Goal: Task Accomplishment & Management: Use online tool/utility

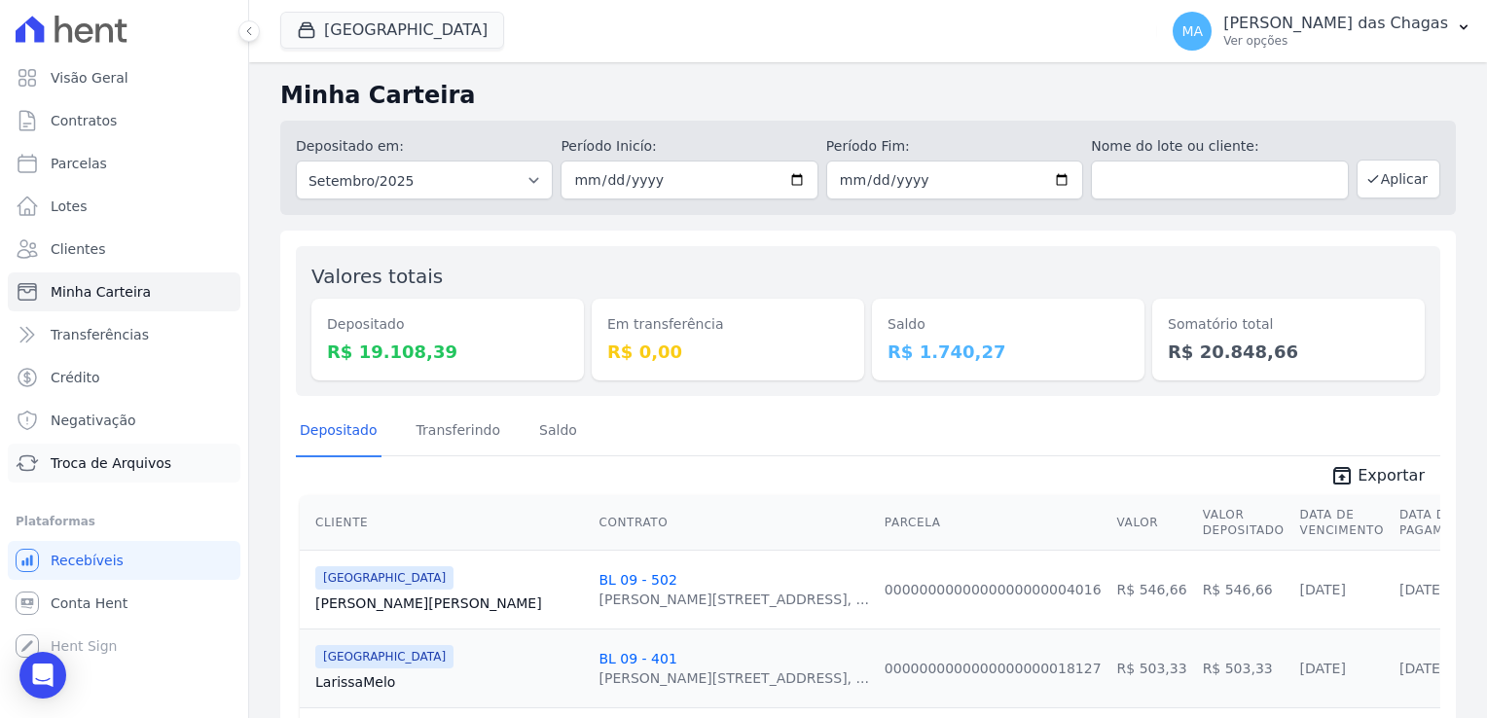
click at [75, 462] on span "Troca de Arquivos" at bounding box center [111, 463] width 121 height 19
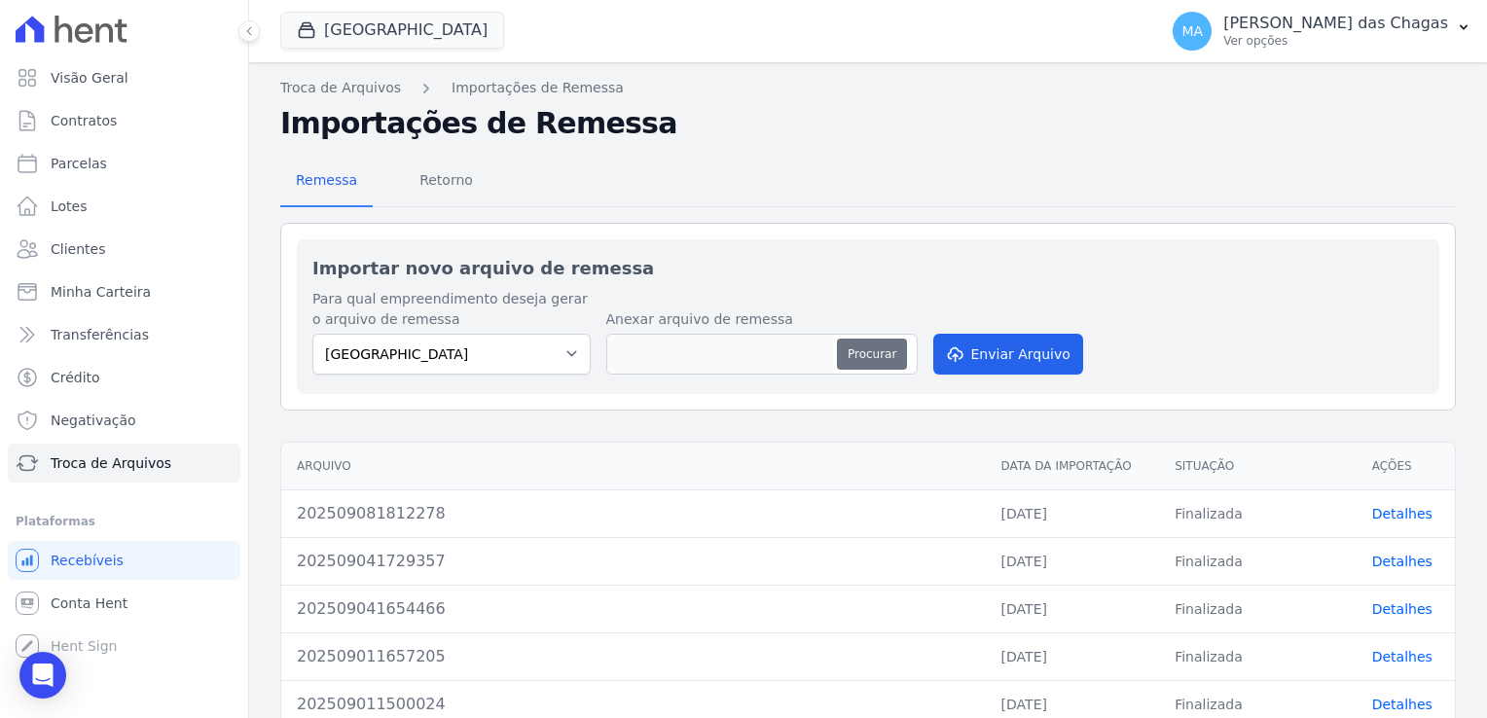
click at [871, 355] on button "Procurar" at bounding box center [872, 354] width 70 height 31
type input "202509091743329"
click at [1020, 346] on button "Enviar Arquivo" at bounding box center [1008, 354] width 150 height 41
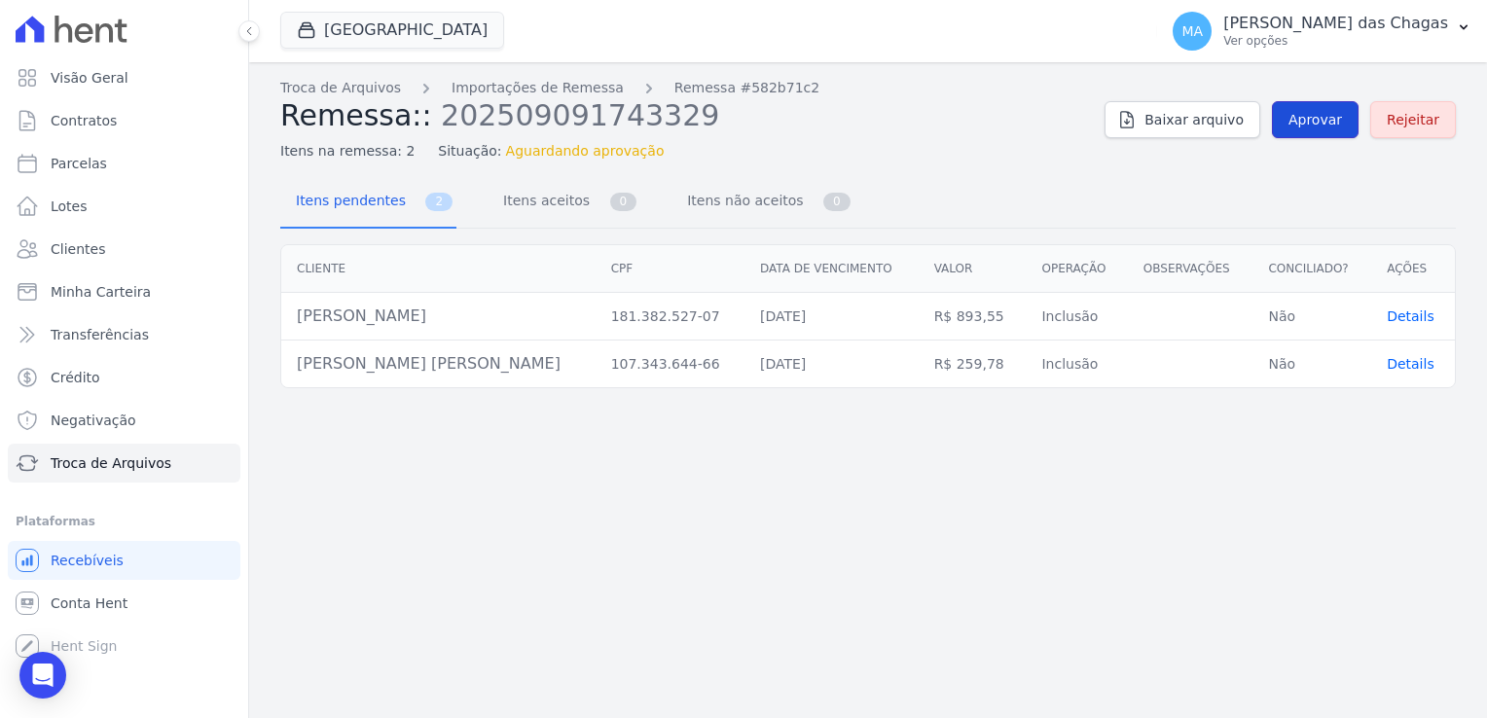
click at [1351, 119] on link "Aprovar" at bounding box center [1315, 119] width 87 height 37
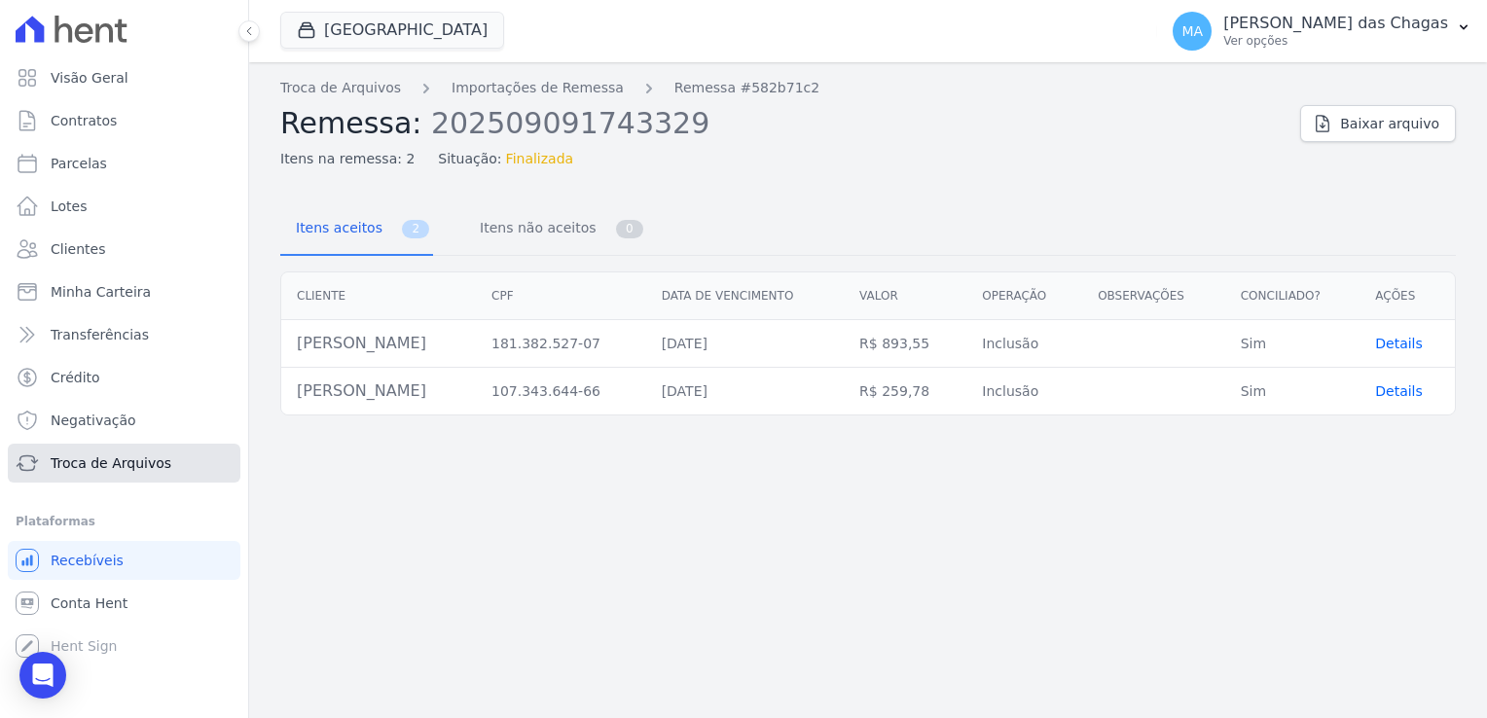
click at [101, 461] on span "Troca de Arquivos" at bounding box center [111, 463] width 121 height 19
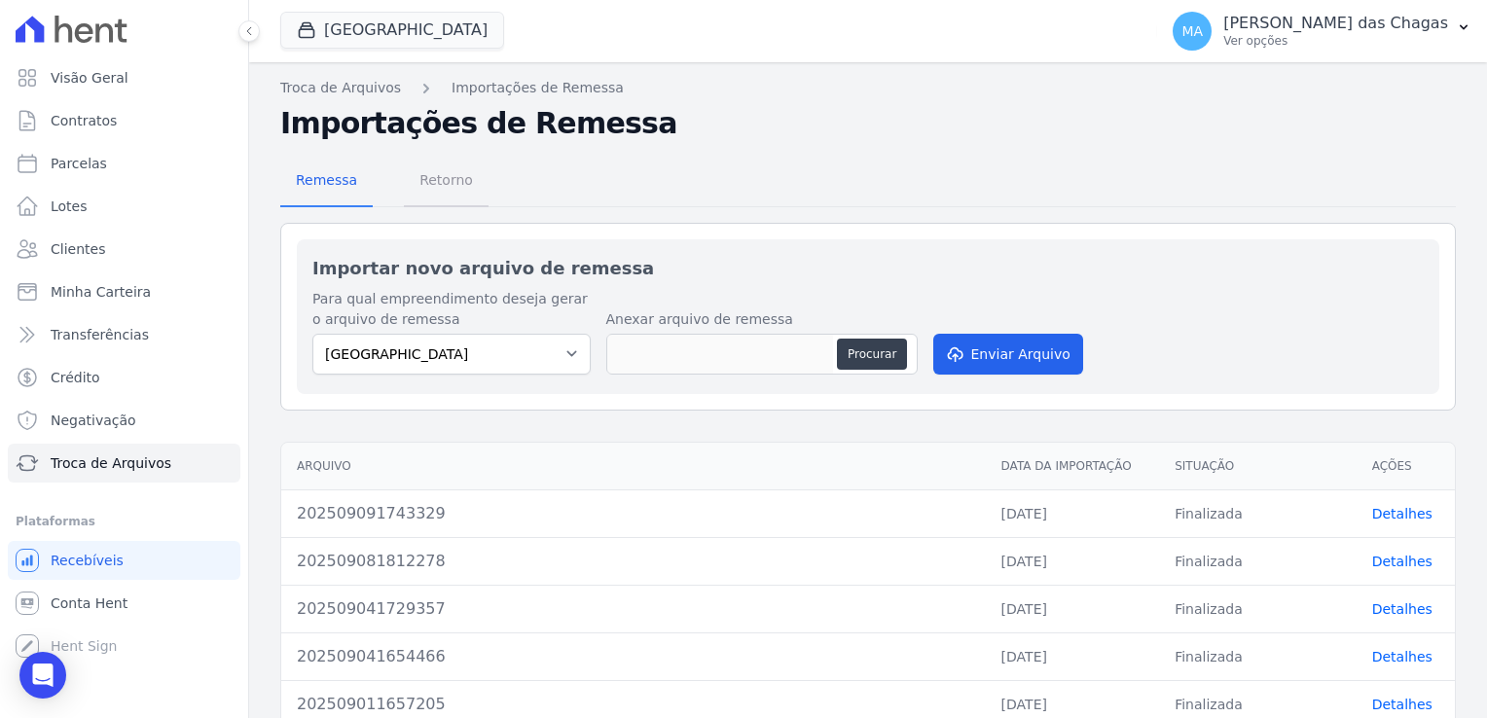
click at [436, 171] on span "Retorno" at bounding box center [446, 180] width 77 height 39
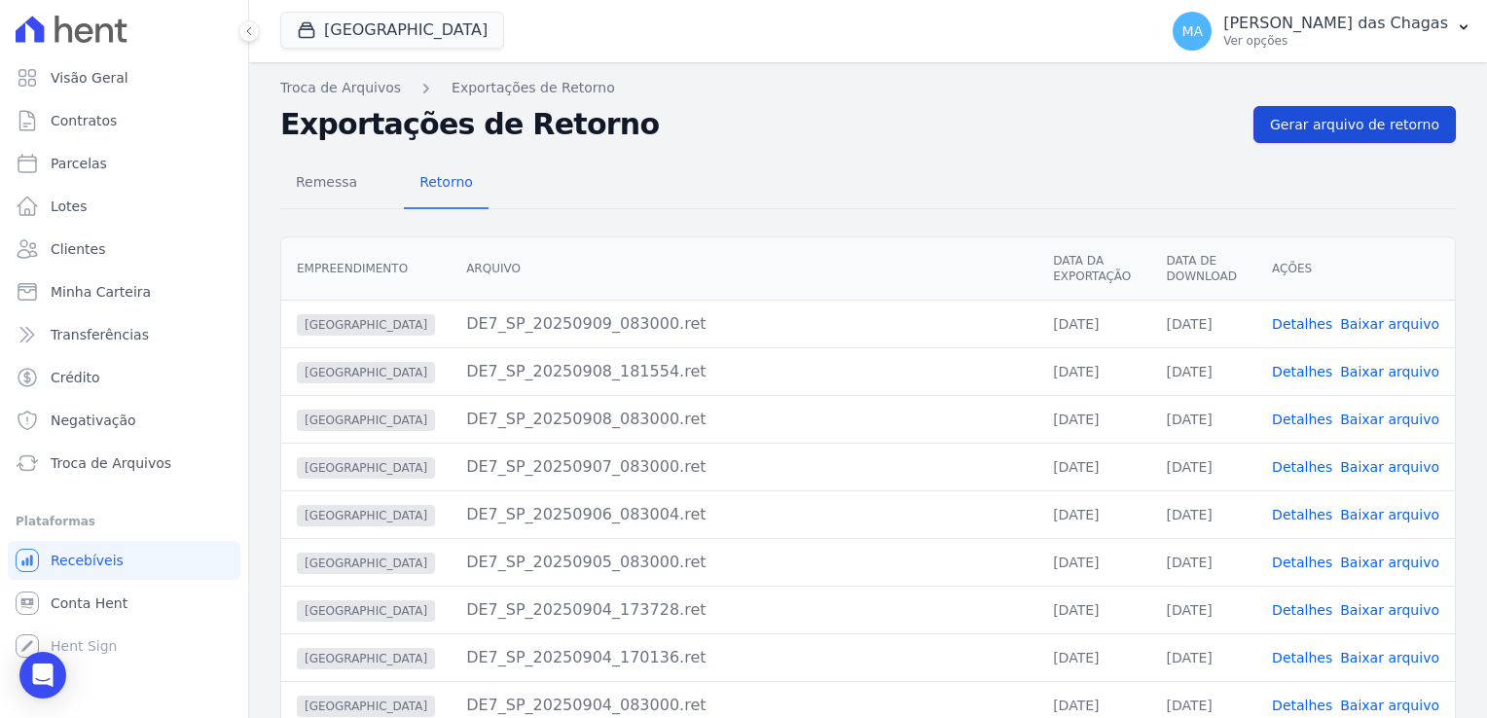
click at [1287, 126] on span "Gerar arquivo de retorno" at bounding box center [1354, 124] width 169 height 19
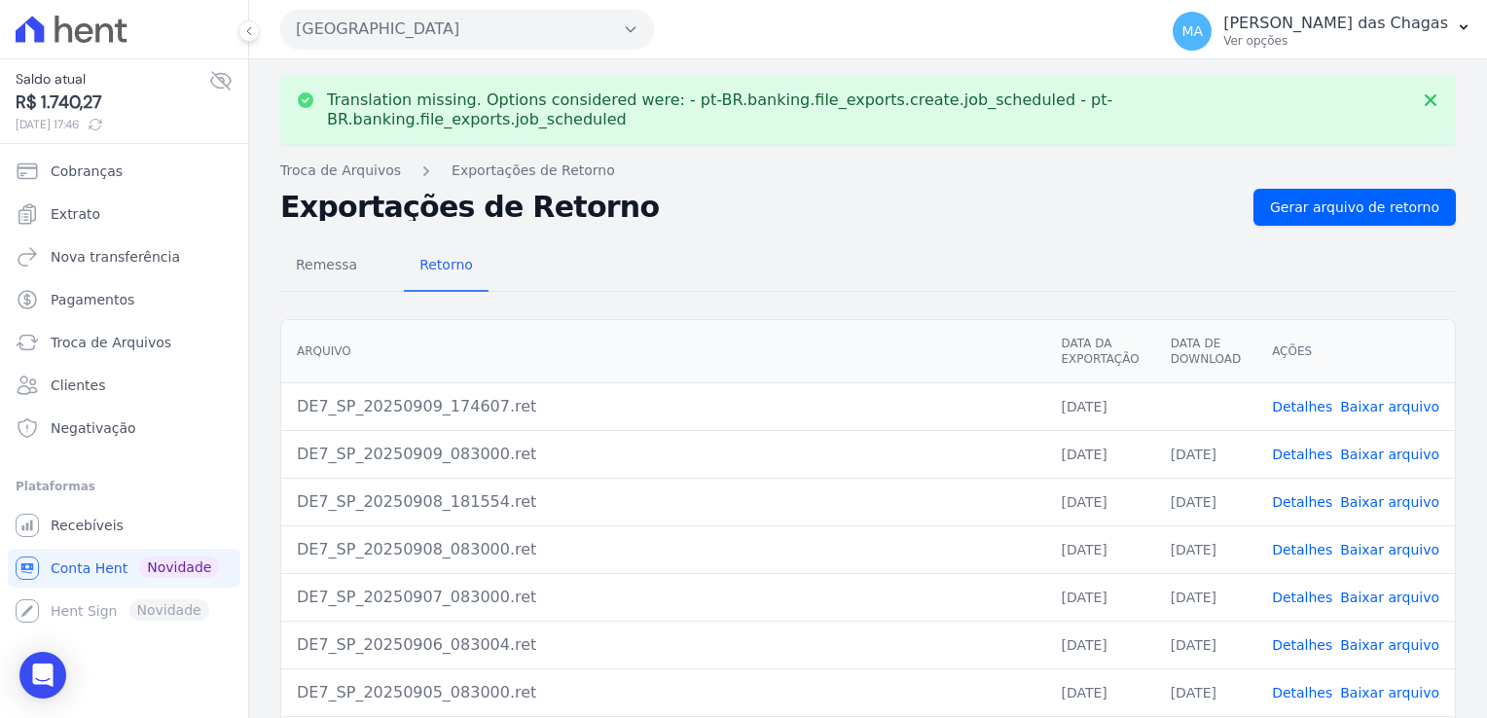
click at [1388, 399] on link "Baixar arquivo" at bounding box center [1389, 407] width 99 height 16
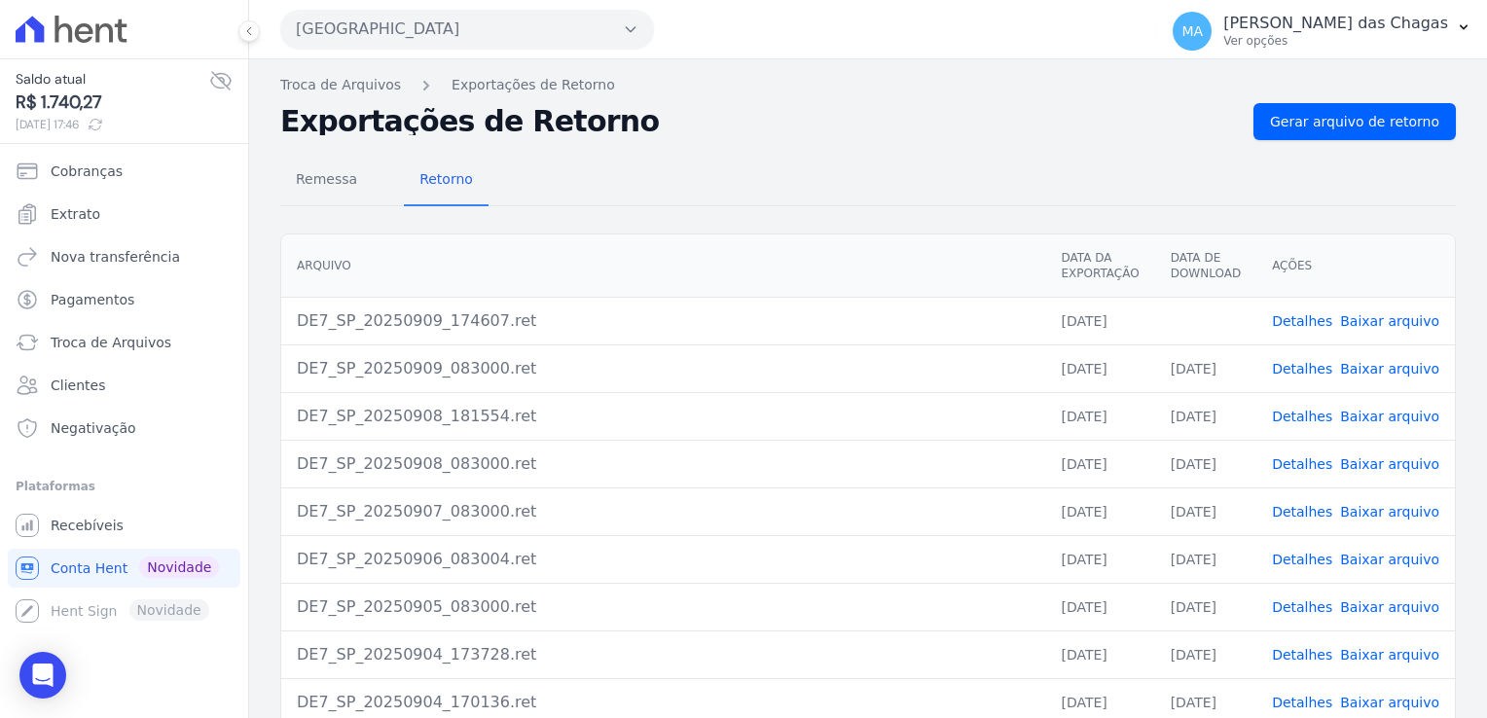
click at [790, 169] on div "Remessa Retorno" at bounding box center [868, 181] width 1176 height 51
click at [104, 217] on link "Extrato" at bounding box center [124, 214] width 233 height 39
click at [148, 255] on span "Nova transferência" at bounding box center [115, 256] width 129 height 19
click at [129, 292] on link "Pagamentos" at bounding box center [124, 299] width 233 height 39
click at [136, 329] on link "Troca de Arquivos" at bounding box center [124, 342] width 233 height 39
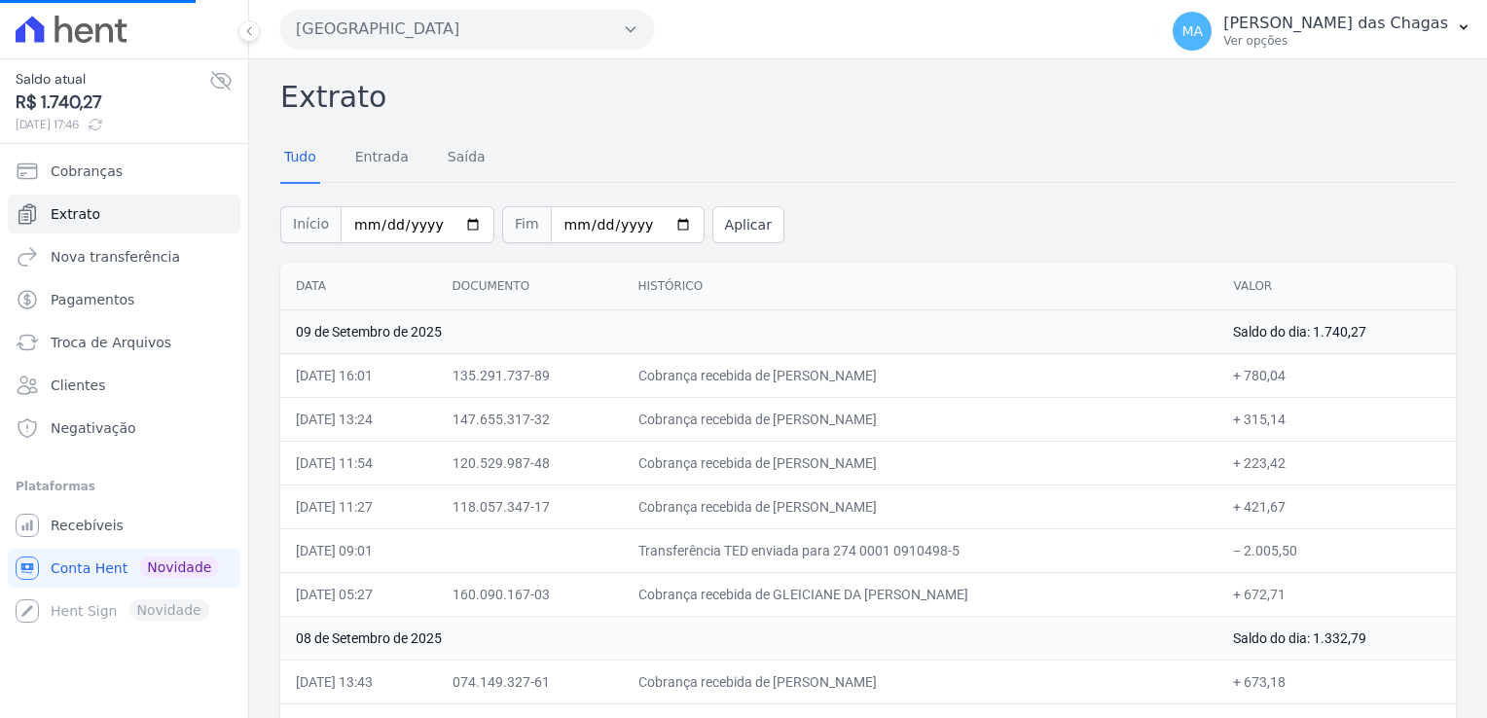
click at [759, 206] on div "Início 2025-09-01 Fim 2025-09-09 Aplicar" at bounding box center [868, 222] width 1176 height 81
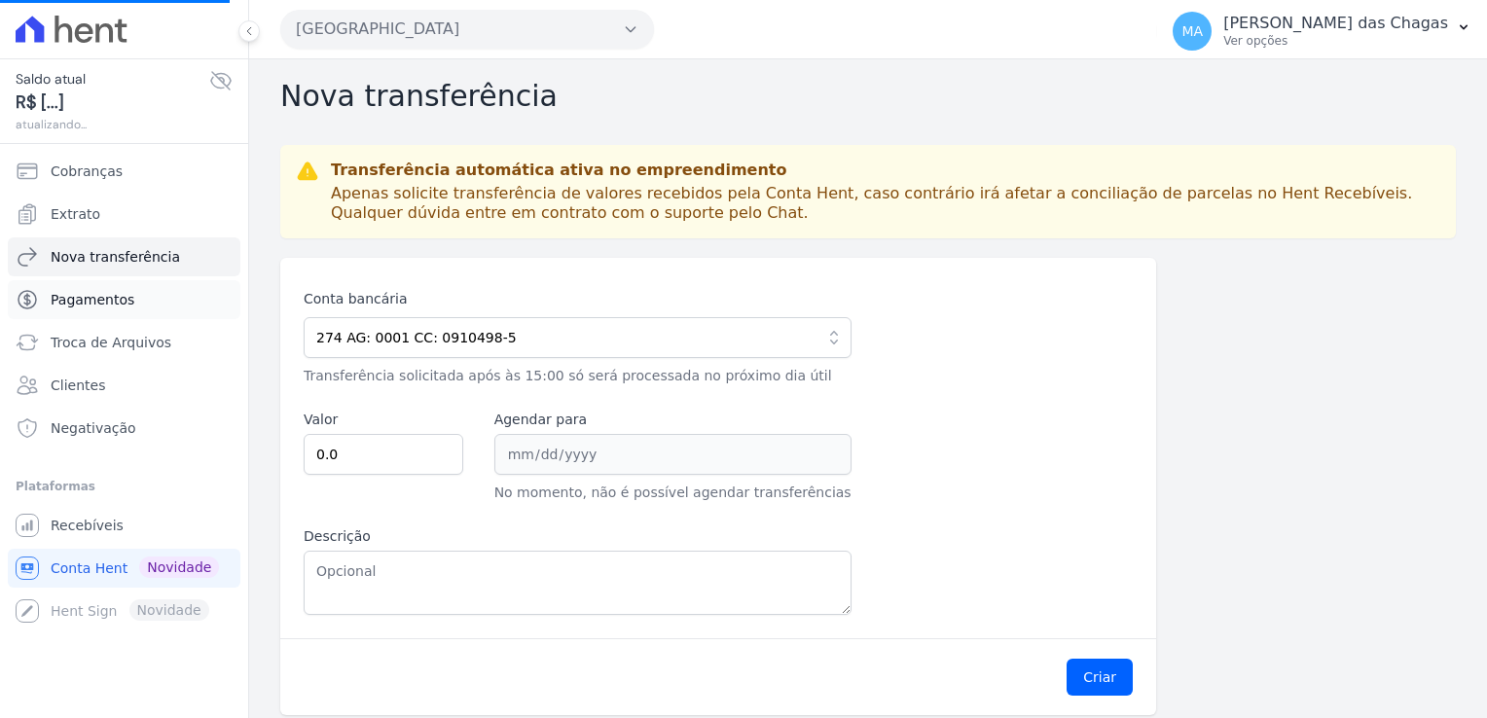
click at [126, 296] on span "Pagamentos" at bounding box center [93, 299] width 84 height 19
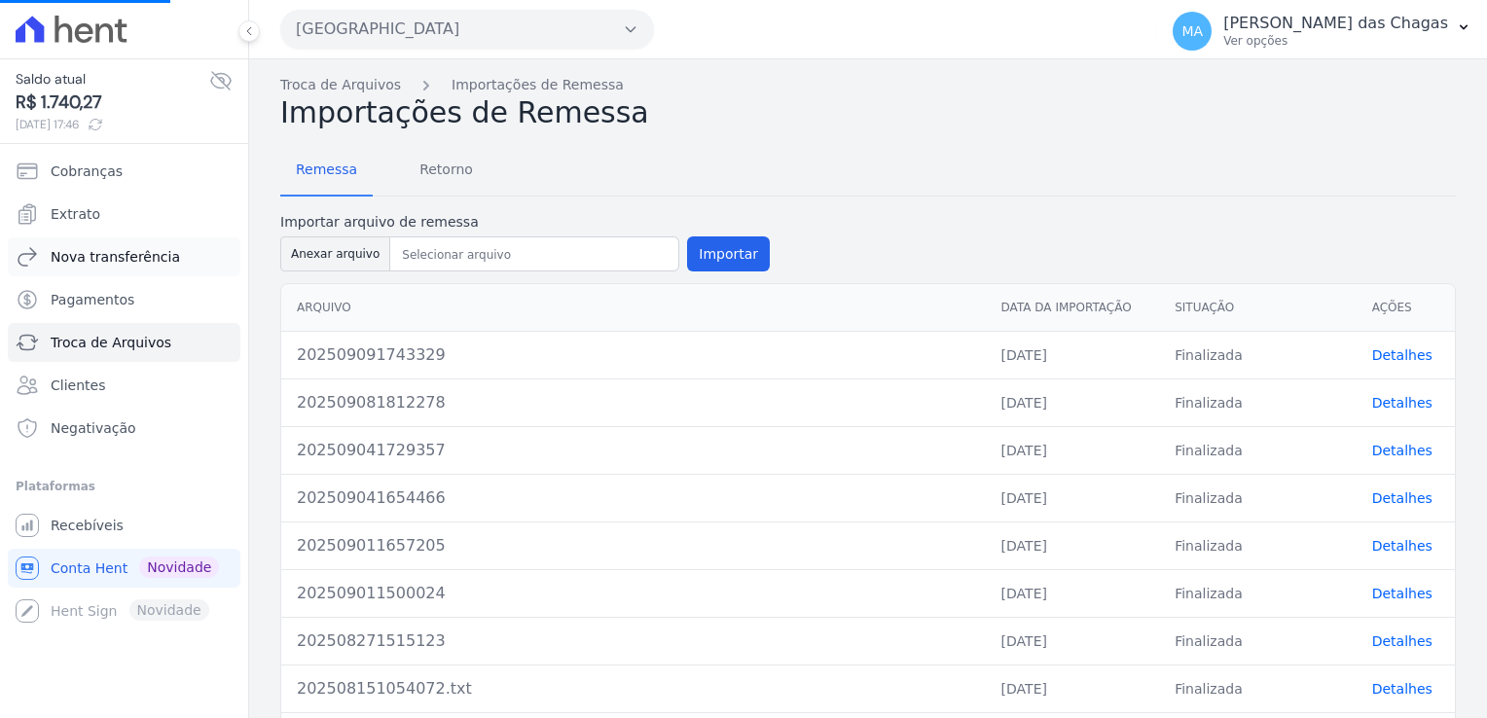
click at [100, 272] on link "Nova transferência" at bounding box center [124, 256] width 233 height 39
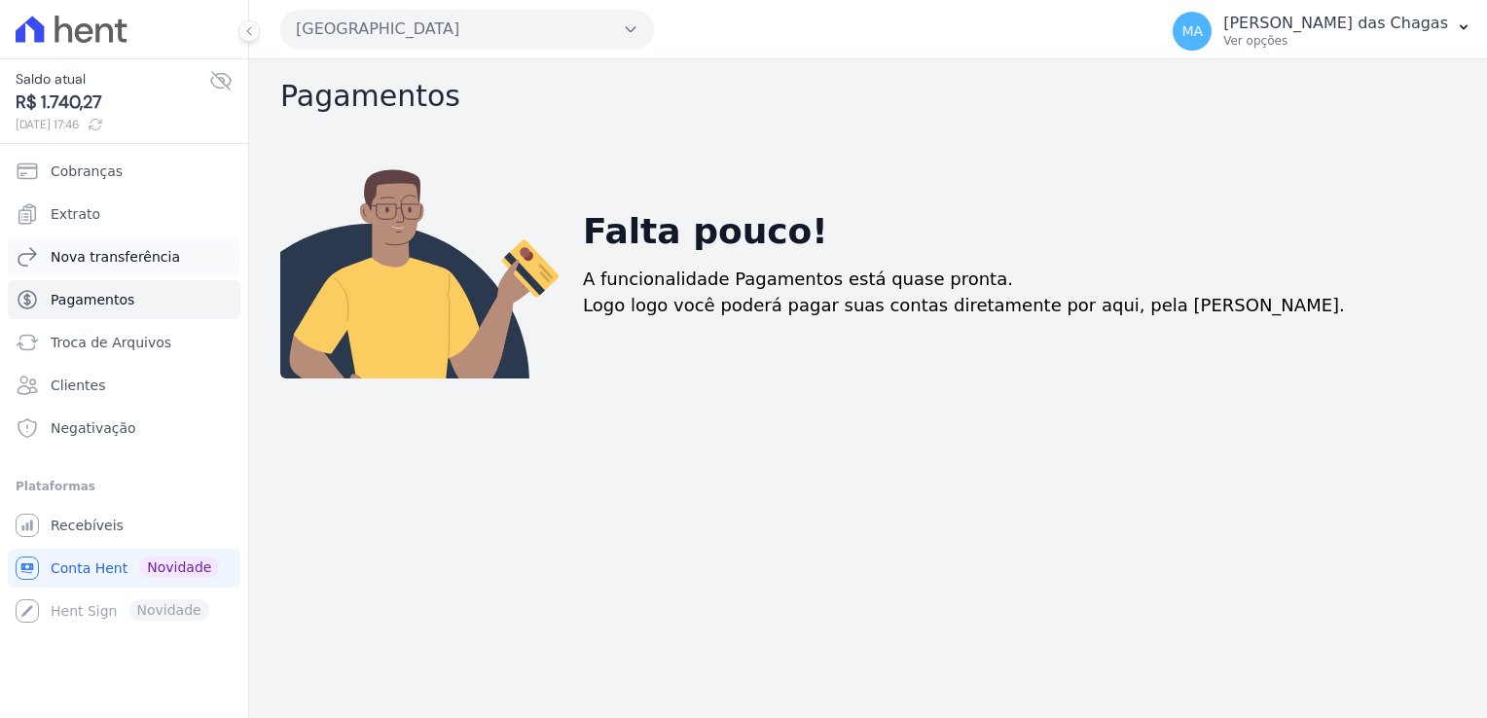
click at [86, 245] on link "Nova transferência" at bounding box center [124, 256] width 233 height 39
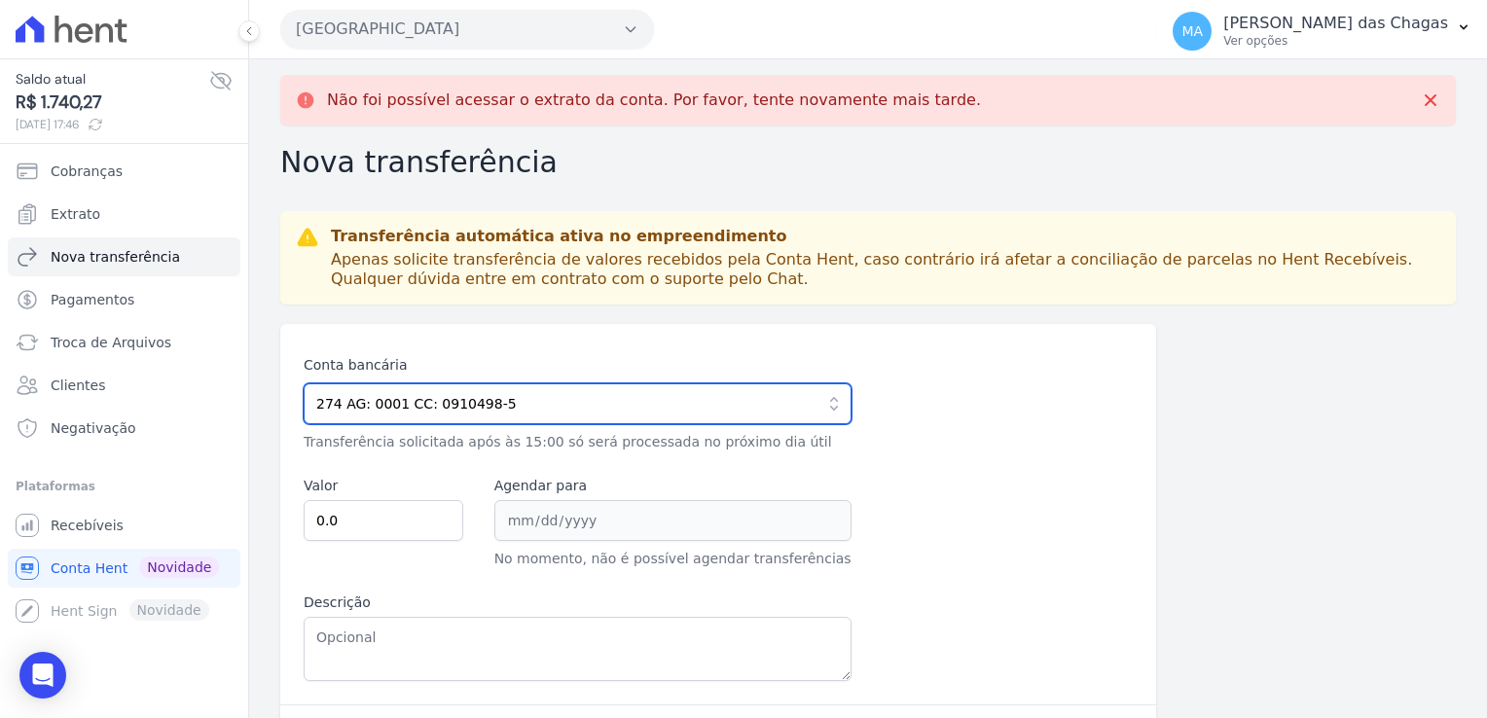
click at [523, 397] on input "274 AG: 0001 CC: 0910498-5" at bounding box center [578, 403] width 548 height 41
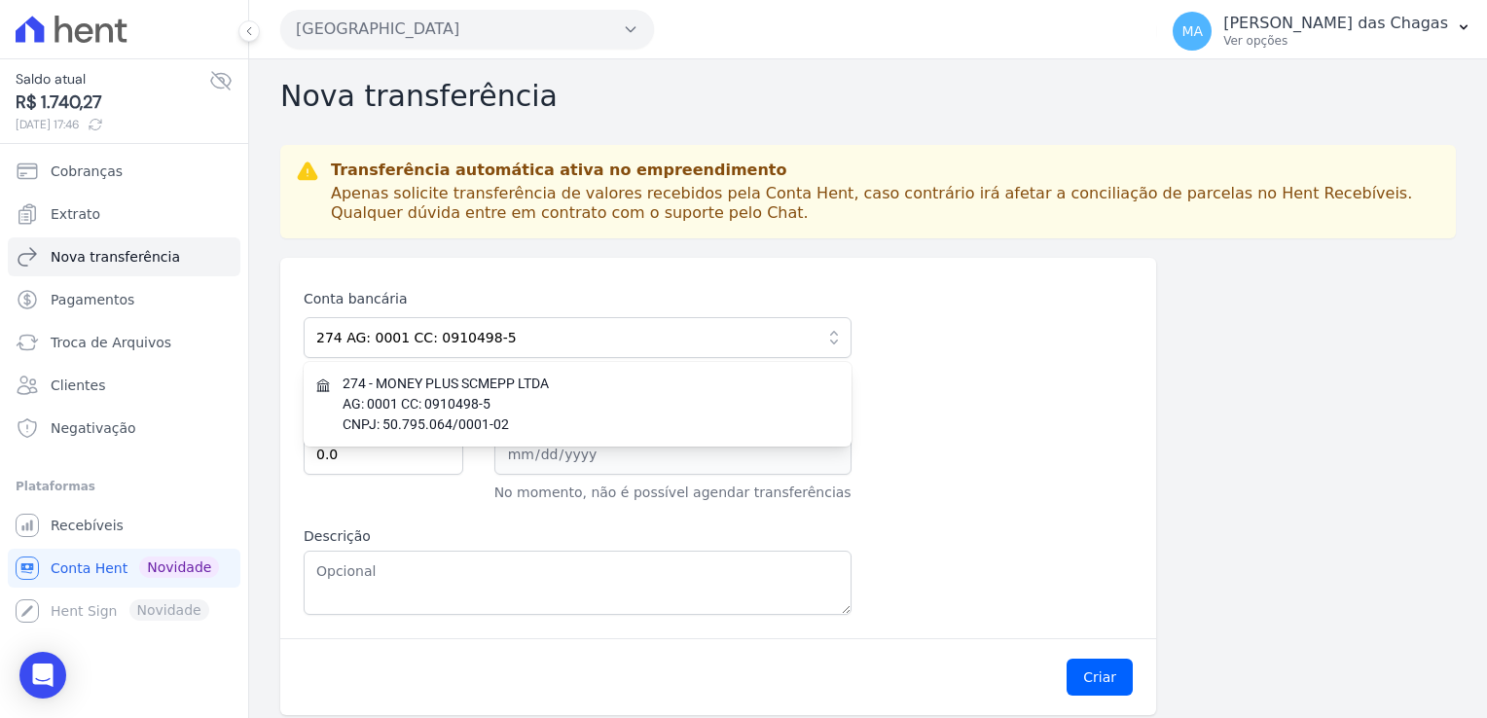
click at [588, 242] on div "Não foi possível acessar o extrato da conta. Por favor, tente novamente mais ta…" at bounding box center [868, 395] width 1238 height 672
click at [367, 261] on div "Conta bancária 274 AG: 0001 CC: 0910498-5 274 - MONEY PLUS SCMEPP LTDA AG: 0001…" at bounding box center [718, 448] width 876 height 381
click at [497, 265] on div "Conta bancária 274 AG: 0001 CC: 0910498-5 274 - MONEY PLUS SCMEPP LTDA AG: 0001…" at bounding box center [718, 448] width 876 height 381
click at [460, 282] on div "Conta bancária 274 AG: 0001 CC: 0910498-5 274 - MONEY PLUS SCMEPP LTDA AG: 0001…" at bounding box center [718, 448] width 876 height 381
